Goal: Find specific fact: Locate a discrete piece of known information

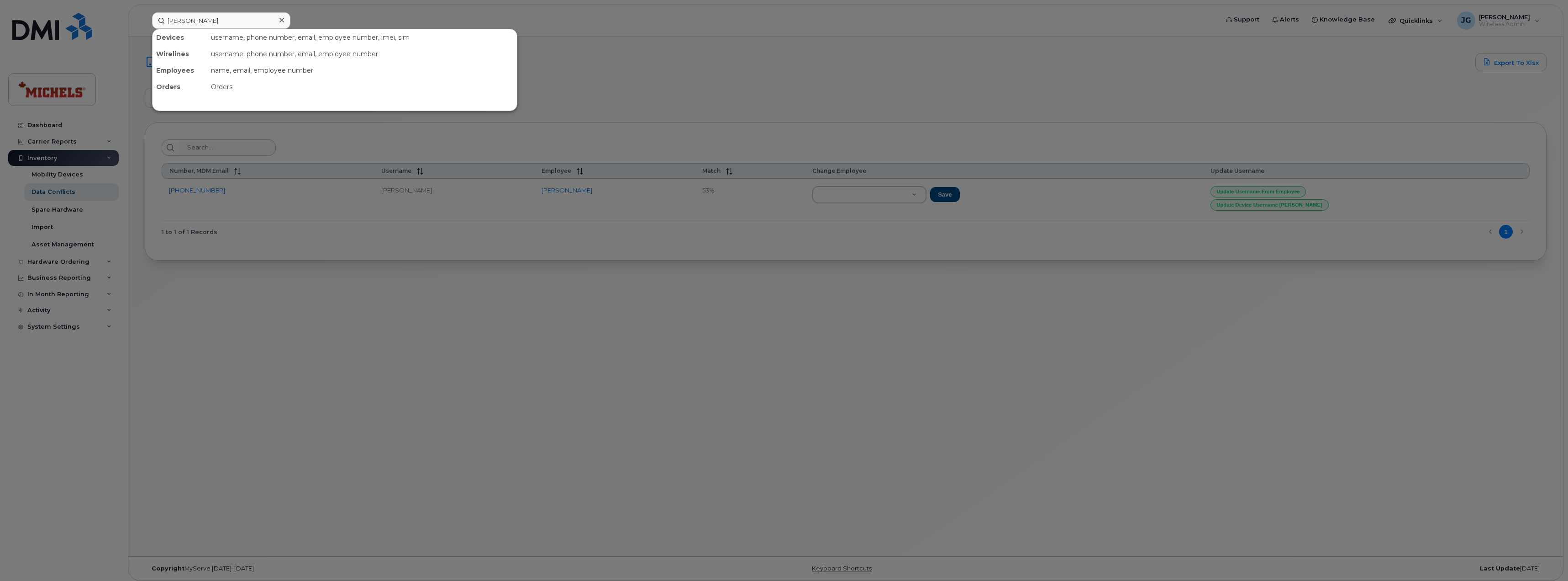
type input "[PERSON_NAME]"
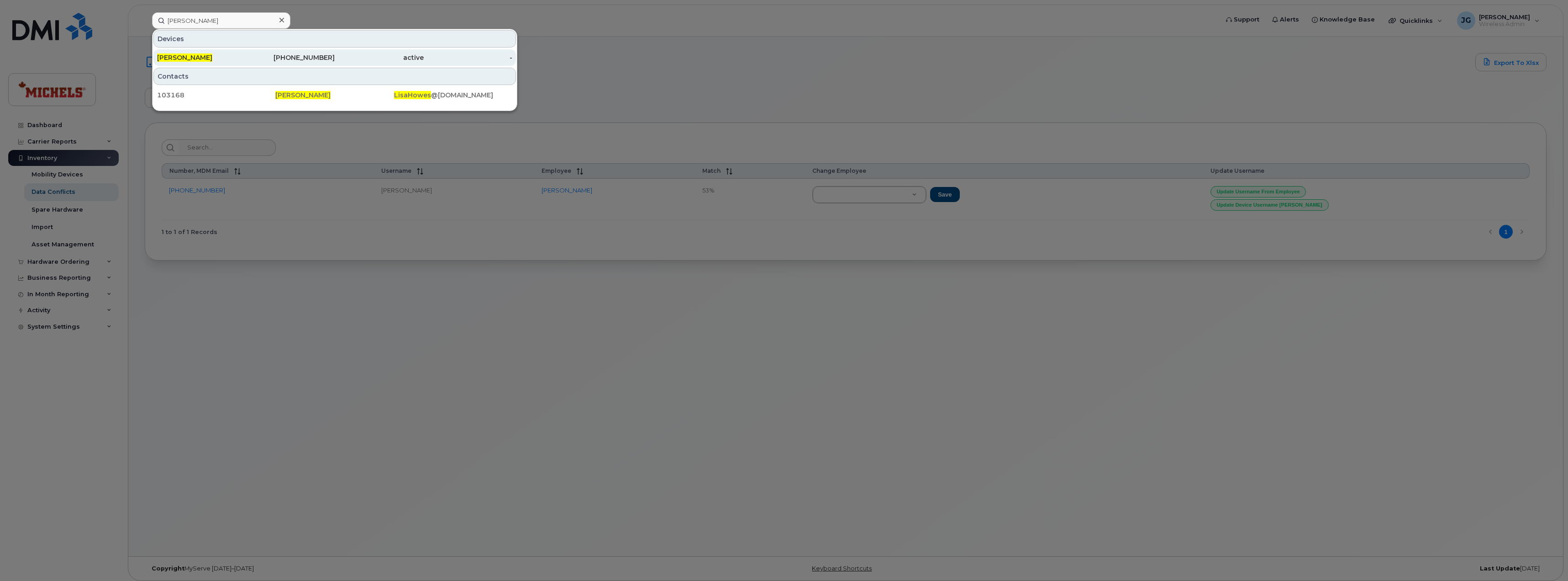
click at [243, 54] on div "[PERSON_NAME]" at bounding box center [201, 58] width 89 height 10
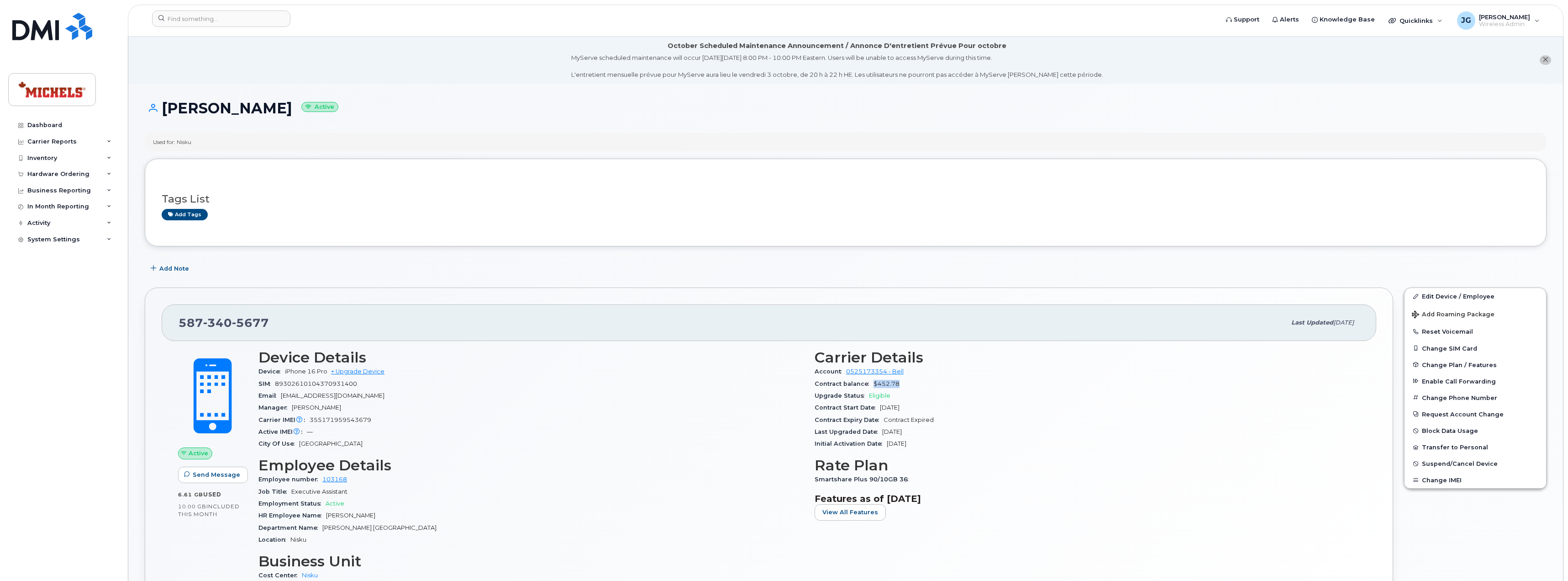
drag, startPoint x: 902, startPoint y: 384, endPoint x: 871, endPoint y: 382, distance: 31.1
click at [871, 382] on div "Contract balance $452.78" at bounding box center [1087, 383] width 545 height 11
copy span "$452.78"
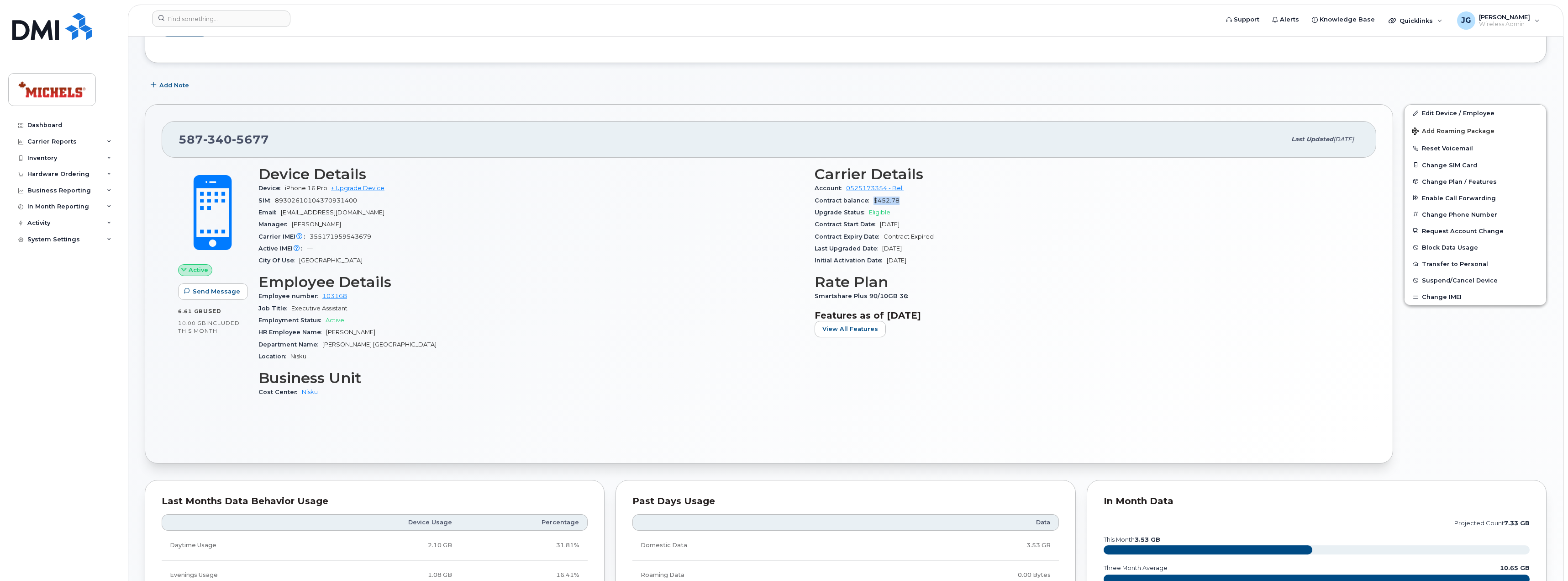
scroll to position [183, 0]
